Goal: Transaction & Acquisition: Purchase product/service

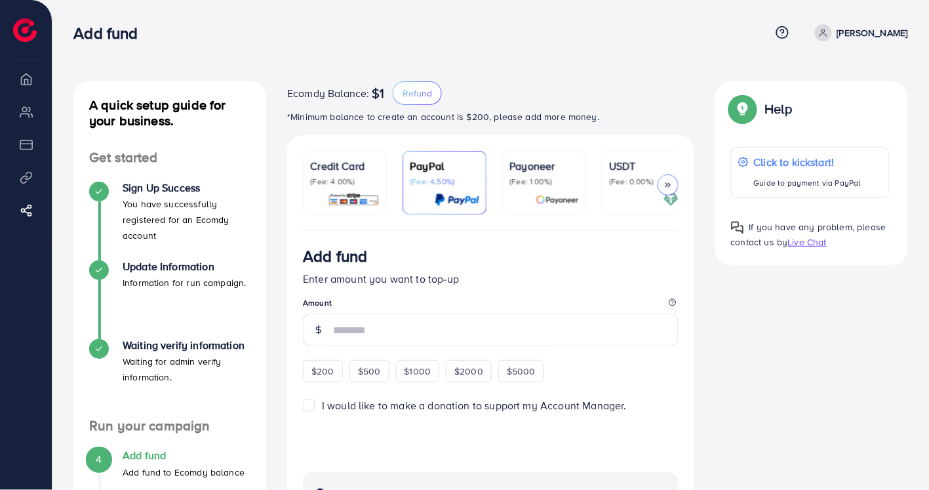
click at [352, 186] on p "(Fee: 4.00%)" at bounding box center [345, 181] width 70 height 10
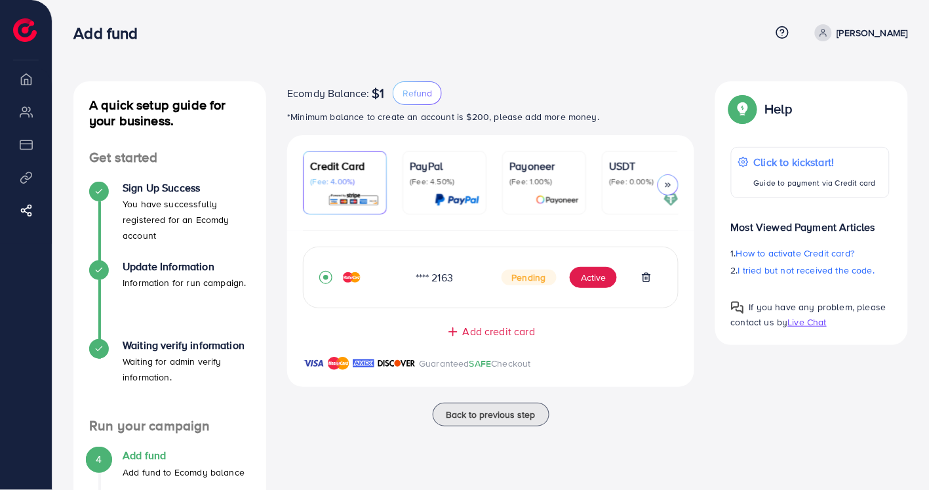
drag, startPoint x: 536, startPoint y: 50, endPoint x: 295, endPoint y: 41, distance: 241.5
click at [607, 33] on div "Add fund" at bounding box center [421, 33] width 697 height 19
